Goal: Task Accomplishment & Management: Use online tool/utility

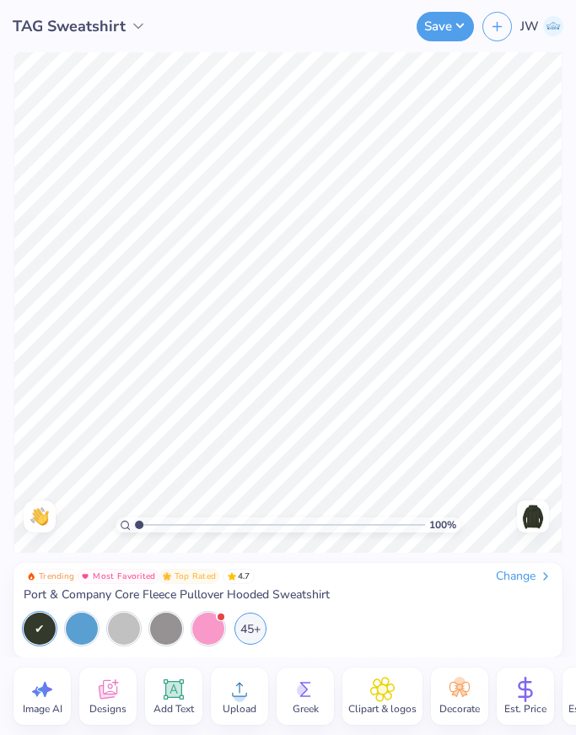
click at [510, 35] on div "JW" at bounding box center [523, 27] width 81 height 30
click at [468, 32] on button "Save" at bounding box center [445, 24] width 57 height 30
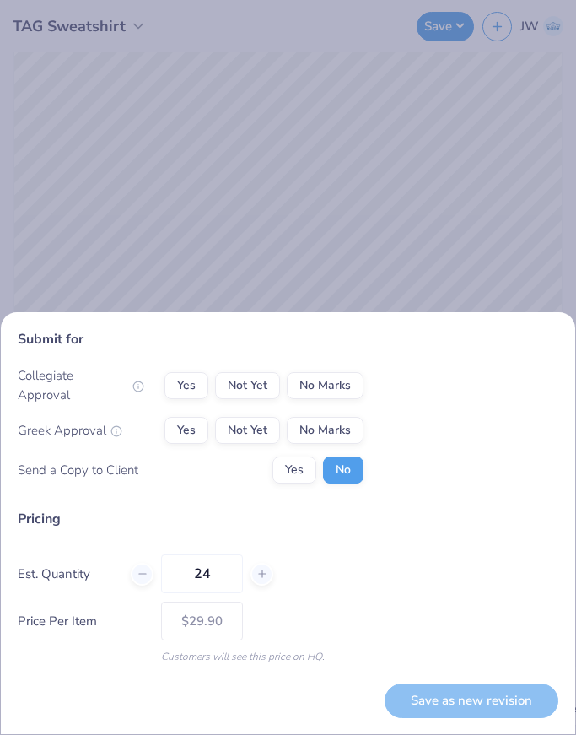
click at [378, 255] on div "Submit for Collegiate Approval Yes Not Yet No Marks Greek Approval Yes Not Yet …" at bounding box center [288, 367] width 576 height 735
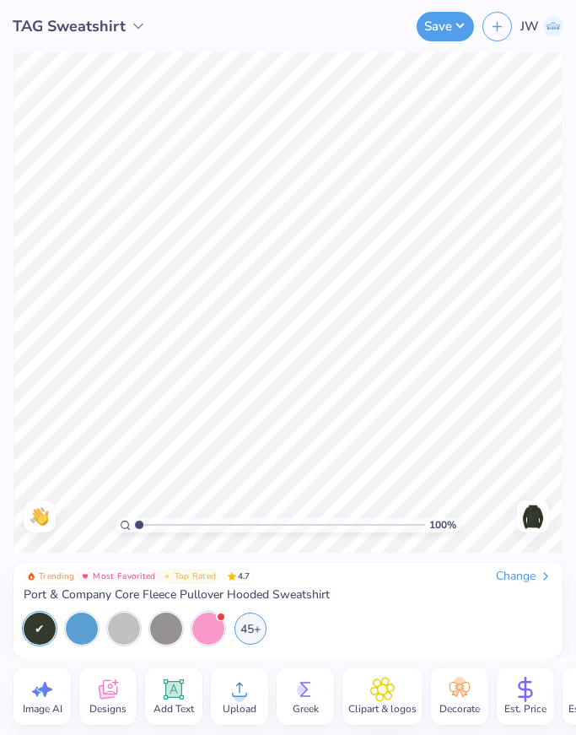
click at [519, 585] on div "Trending Most Favorited Top Rated 4.7 Change Port & Company Core Fleece Pullove…" at bounding box center [288, 586] width 529 height 34
click at [521, 577] on div "Change" at bounding box center [524, 576] width 57 height 15
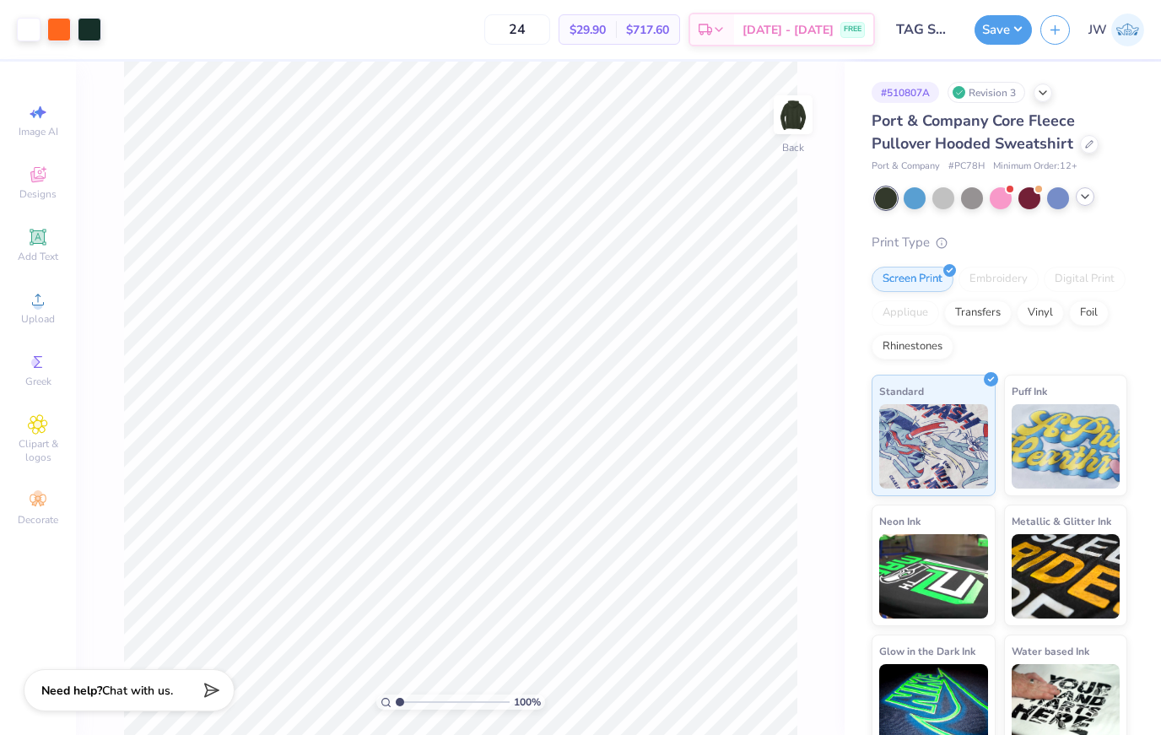
click at [1089, 200] on icon at bounding box center [1085, 197] width 14 height 14
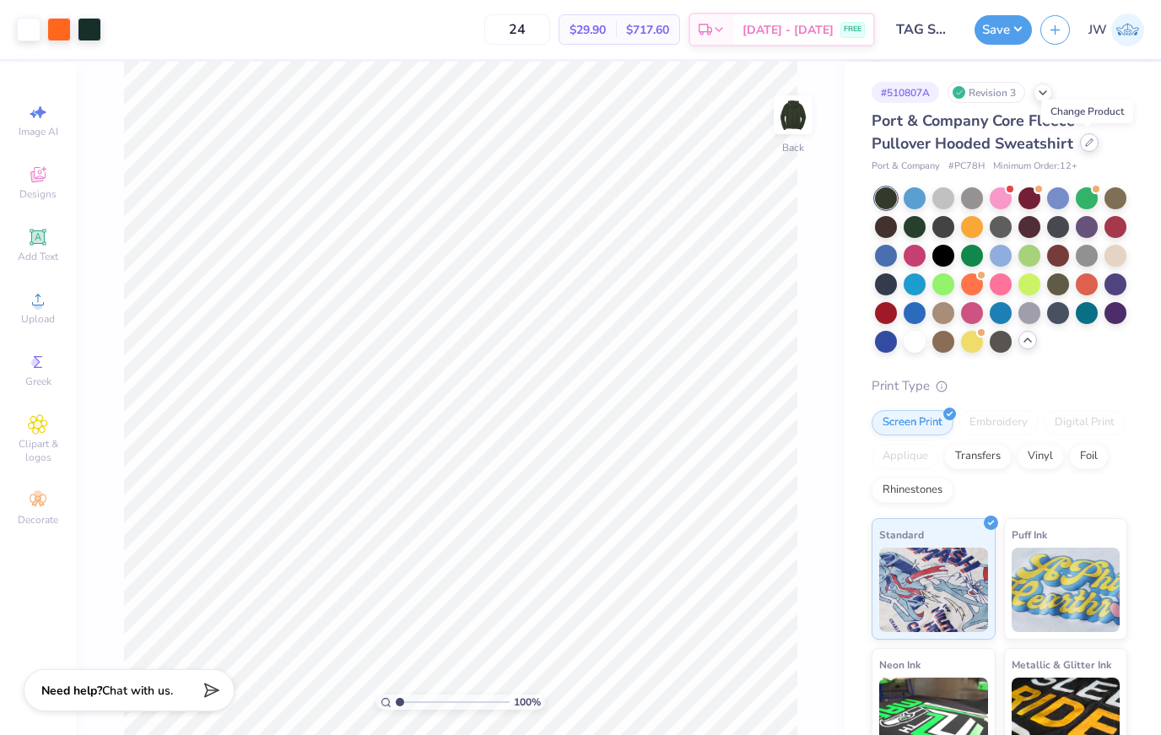
click at [1088, 143] on icon at bounding box center [1089, 142] width 8 height 8
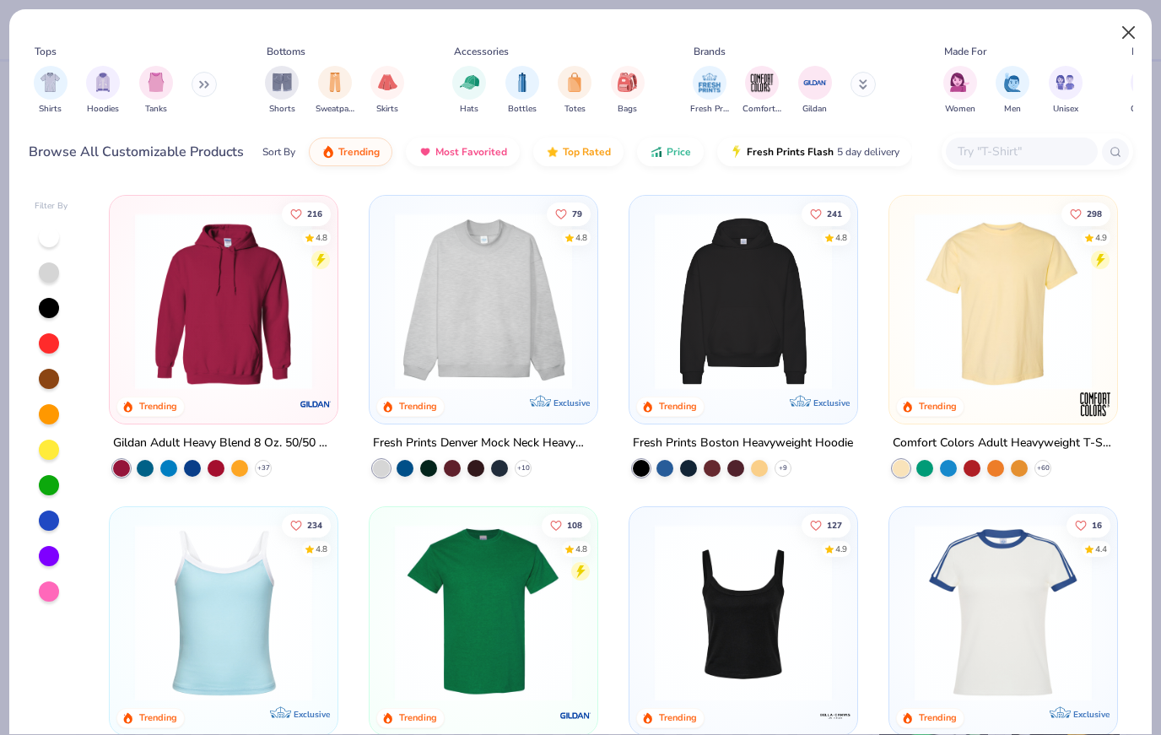
click at [1128, 33] on button "Close" at bounding box center [1129, 33] width 32 height 32
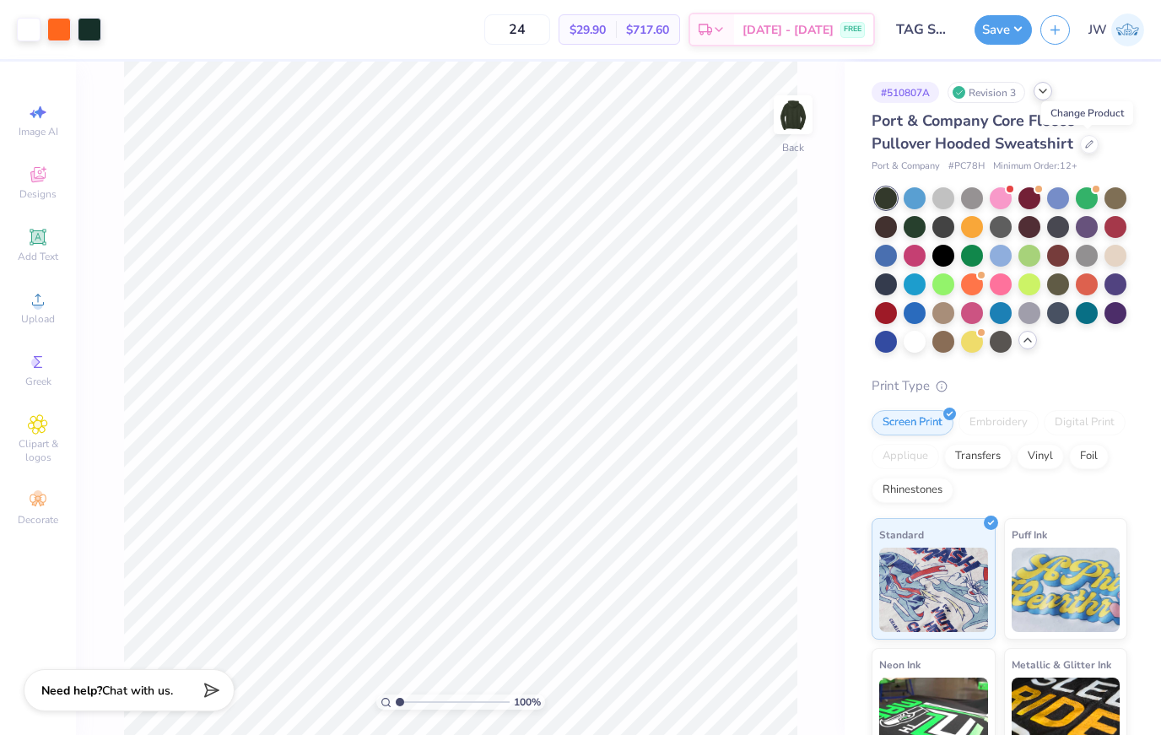
click at [1045, 95] on icon at bounding box center [1043, 91] width 14 height 14
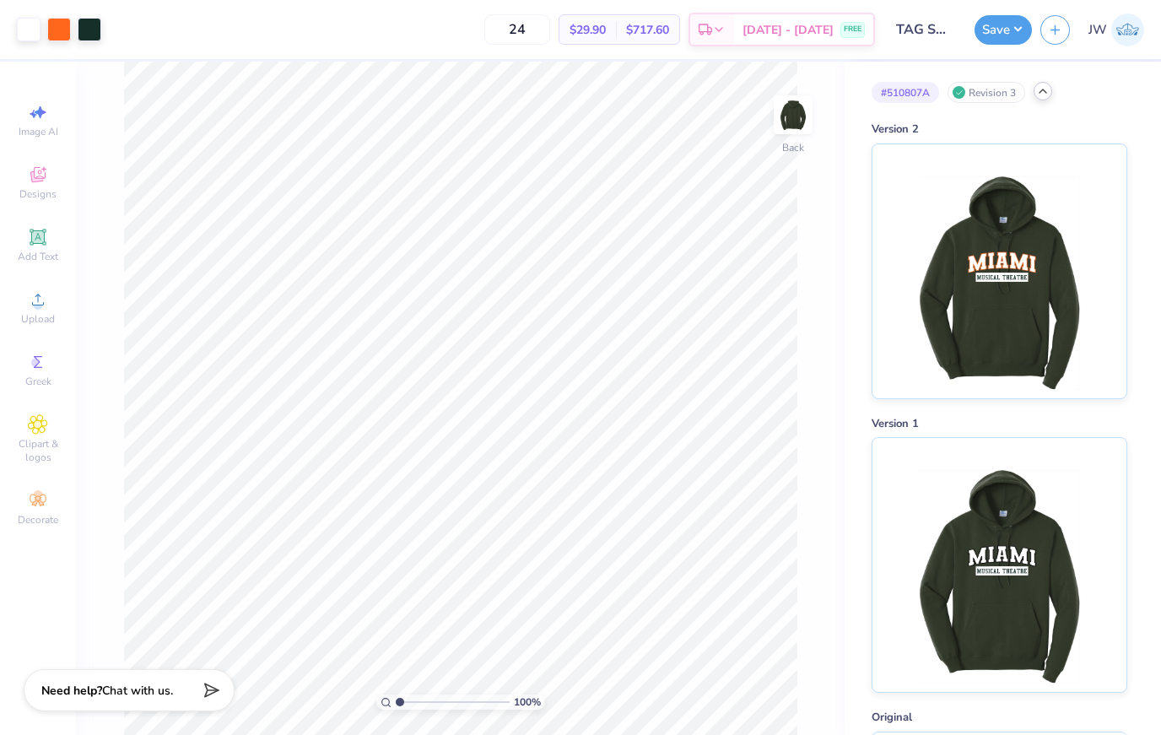
click at [1042, 91] on polyline at bounding box center [1043, 90] width 7 height 3
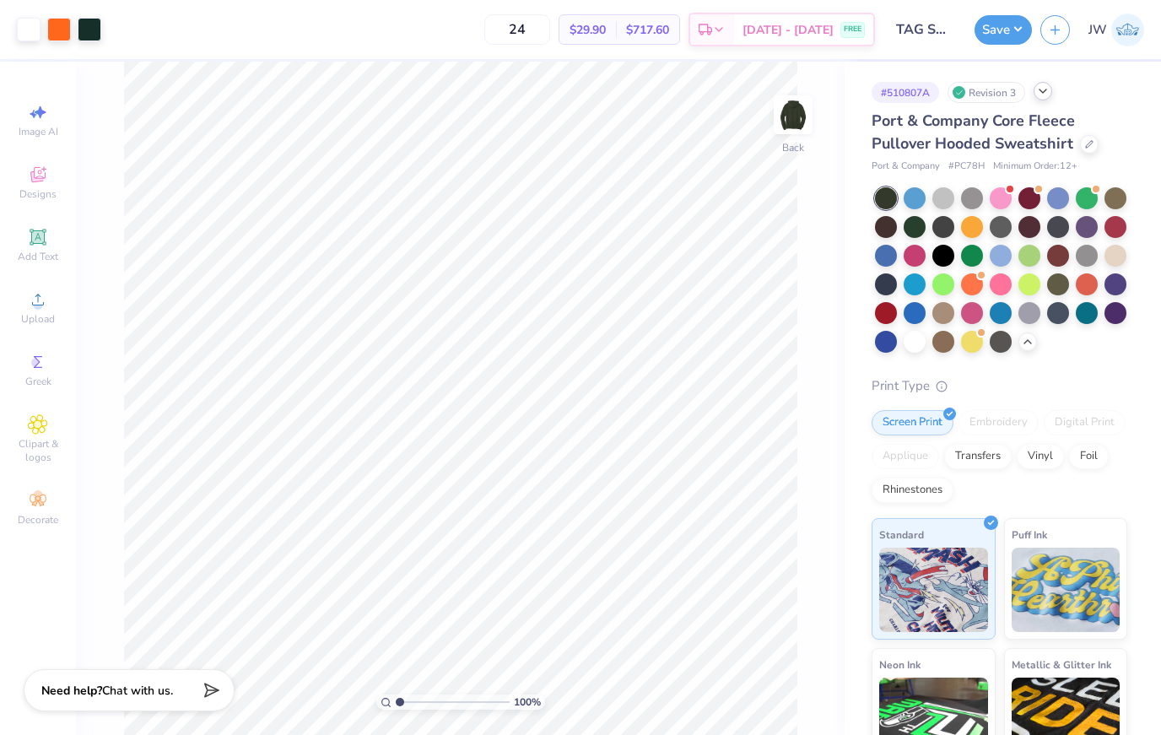
click at [950, 124] on span "Port & Company Core Fleece Pullover Hooded Sweatshirt" at bounding box center [973, 132] width 203 height 43
copy span "Port & Company Core Fleece Pullover Hooded Sweatshirt"
click at [1089, 149] on div at bounding box center [1089, 142] width 19 height 19
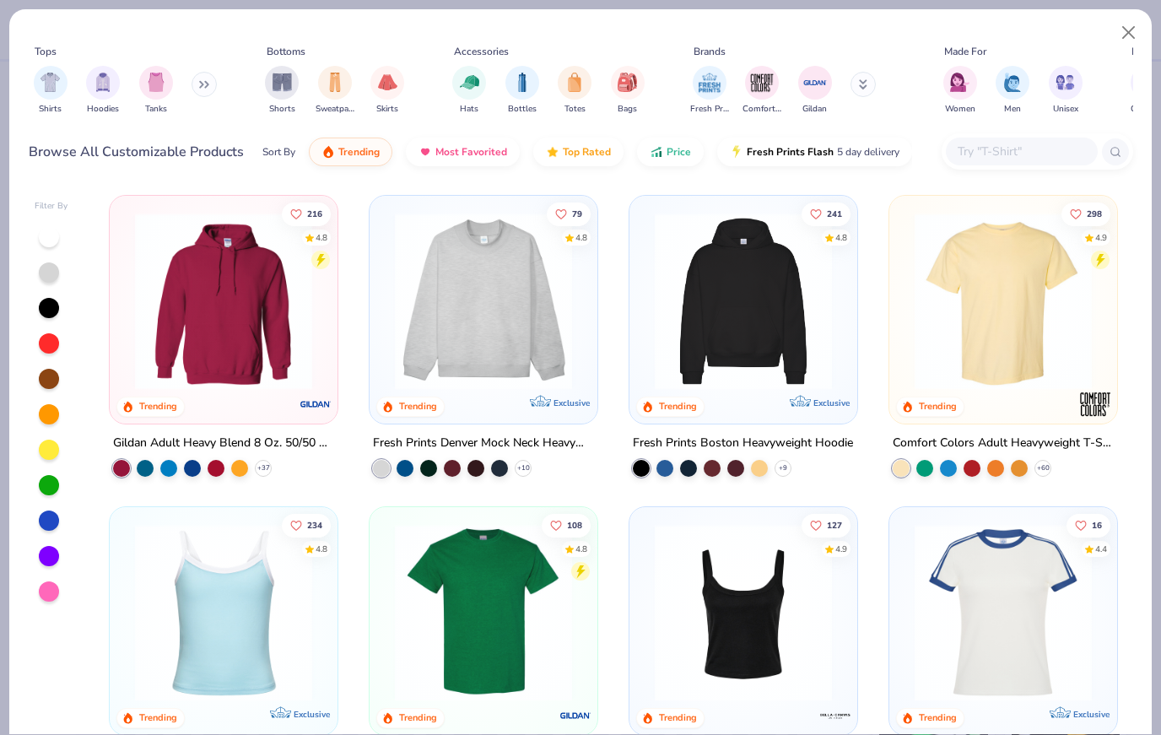
click at [1026, 165] on div at bounding box center [1022, 152] width 152 height 28
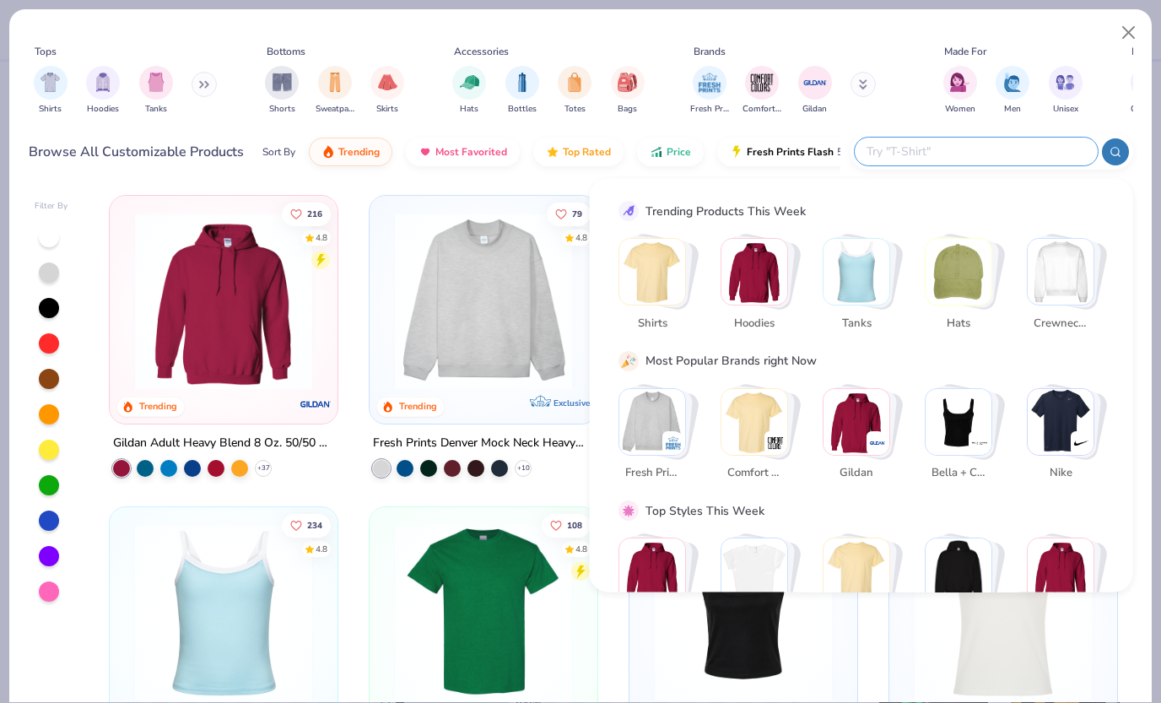
paste input "Port & Company Core Fleece Pullover Hooded Sweatshirt"
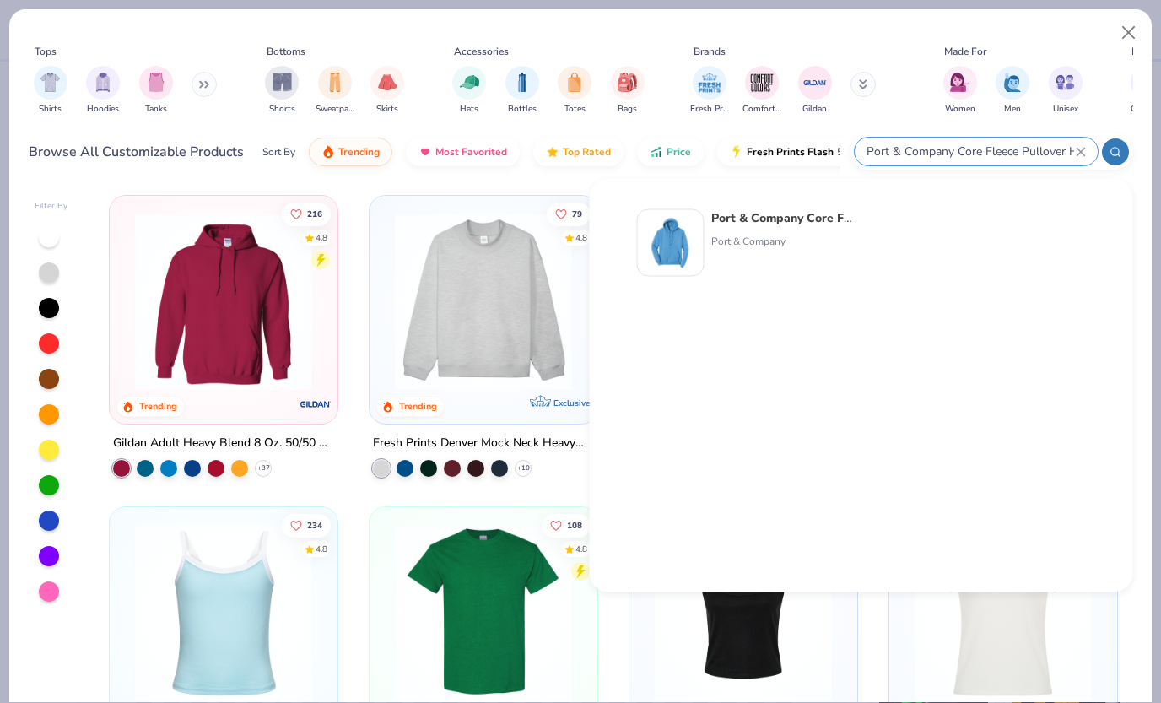
type input "Port & Company Core Fleece Pullover Hooded Sweatshirt"
click at [827, 237] on div "Port & Company" at bounding box center [782, 241] width 142 height 15
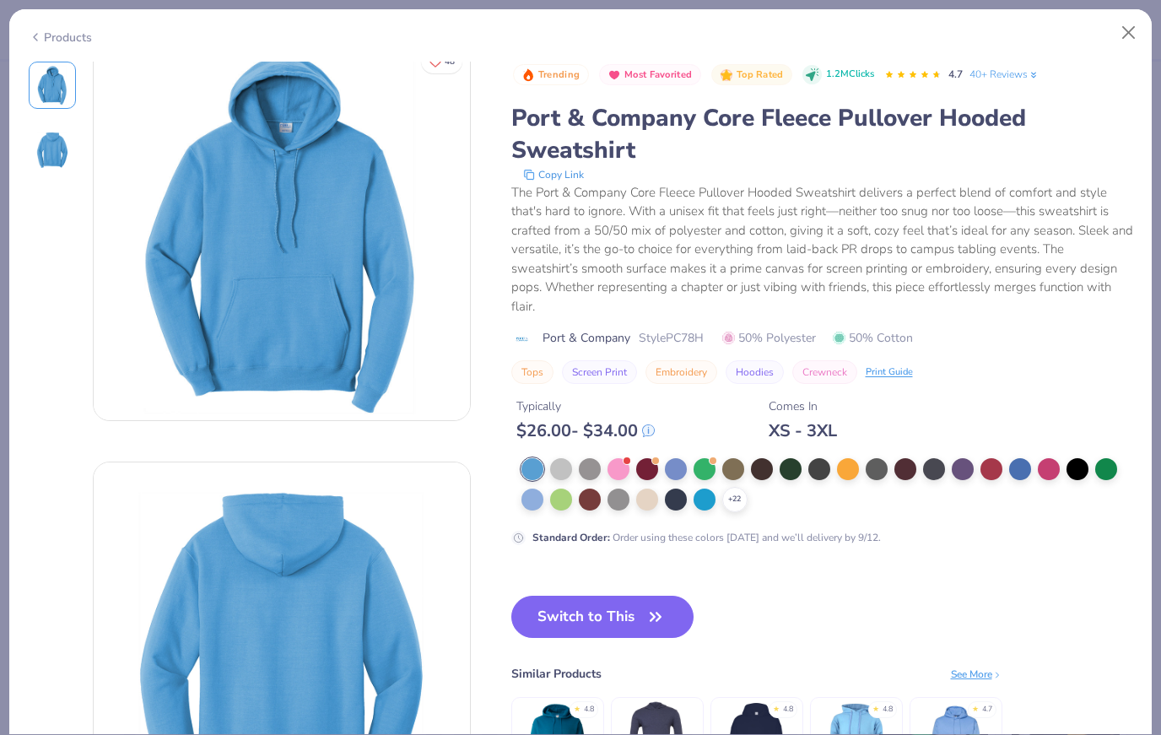
scroll to position [17, 0]
click at [1114, 30] on button "Close" at bounding box center [1129, 33] width 32 height 32
